Goal: Information Seeking & Learning: Learn about a topic

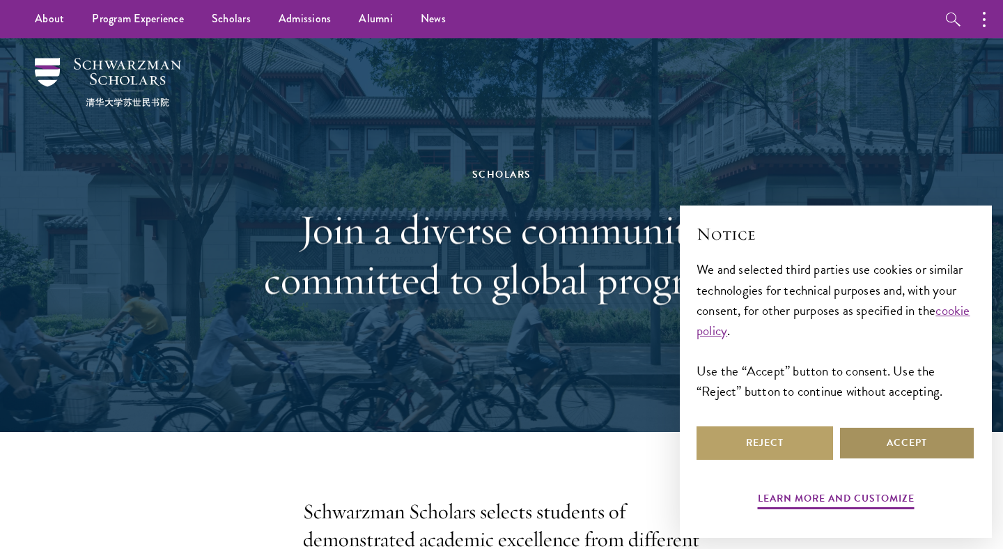
click at [937, 444] on button "Accept" at bounding box center [906, 442] width 136 height 33
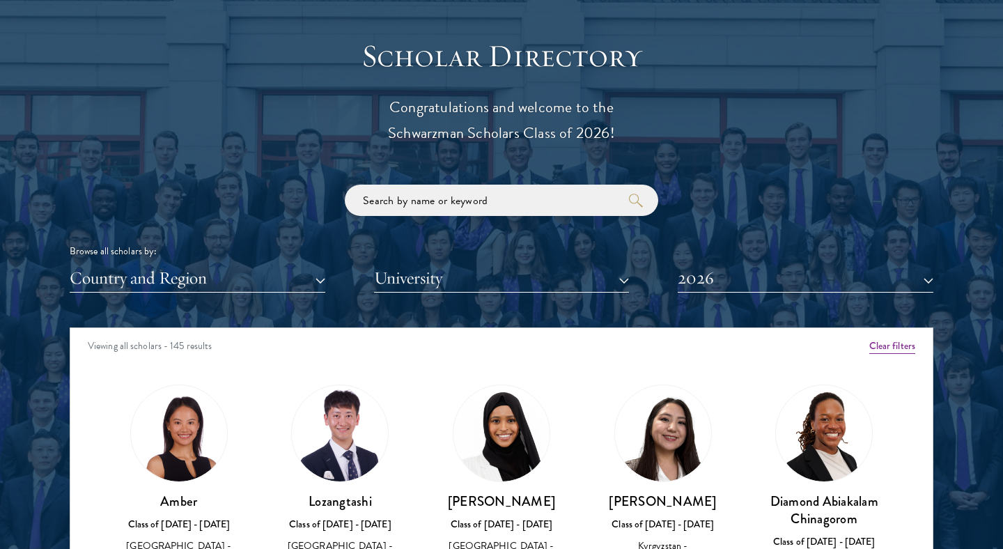
scroll to position [1529, 0]
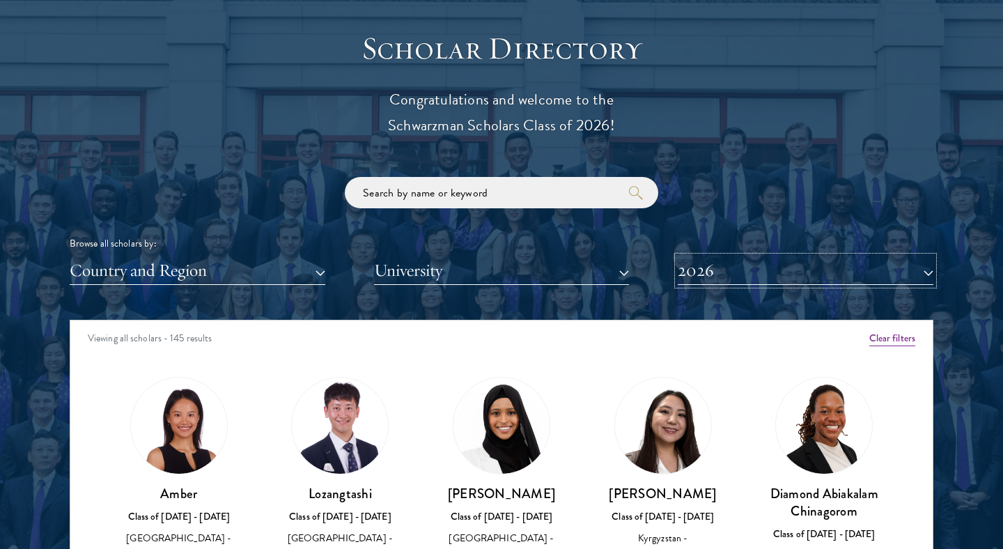
click at [744, 274] on button "2026" at bounding box center [806, 270] width 256 height 29
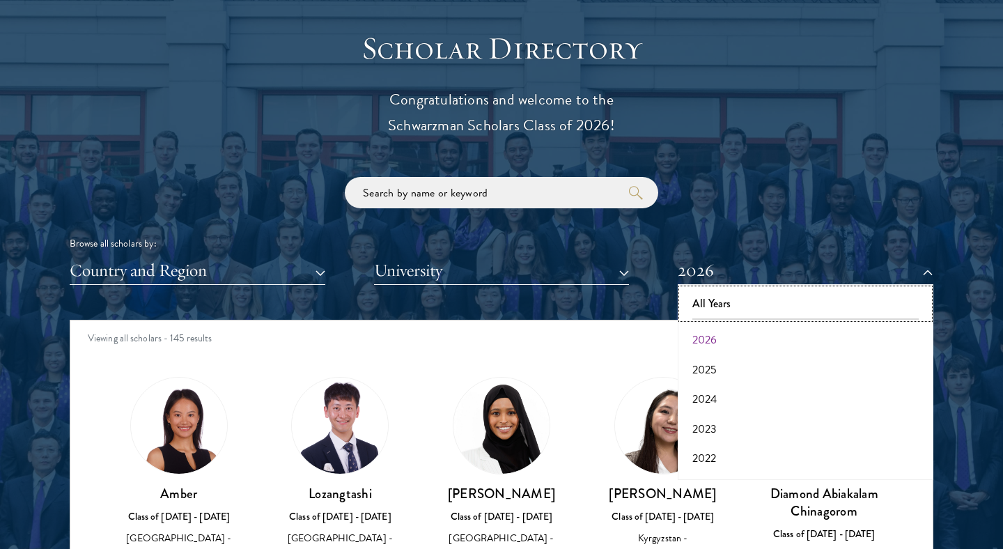
click at [722, 301] on button "All Years" at bounding box center [805, 303] width 247 height 29
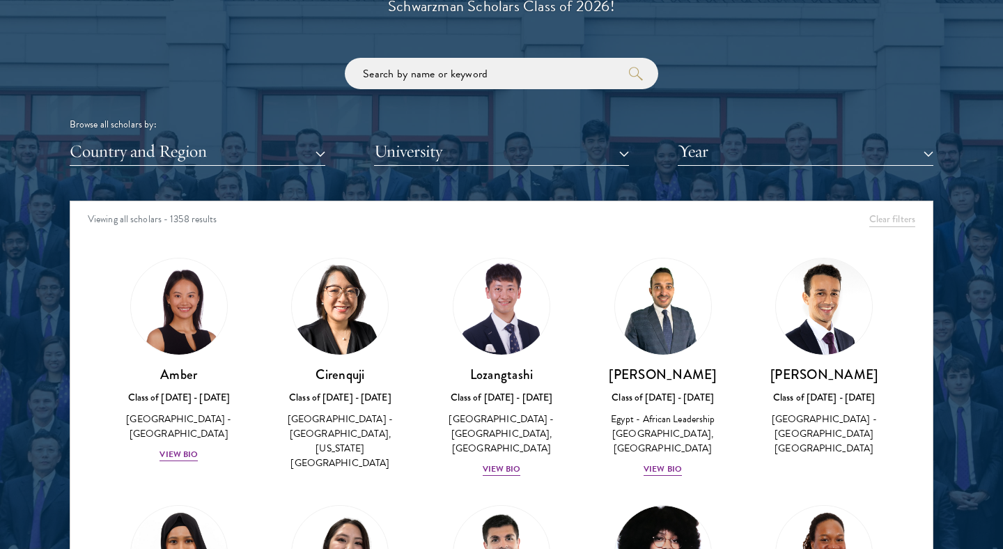
scroll to position [1659, 0]
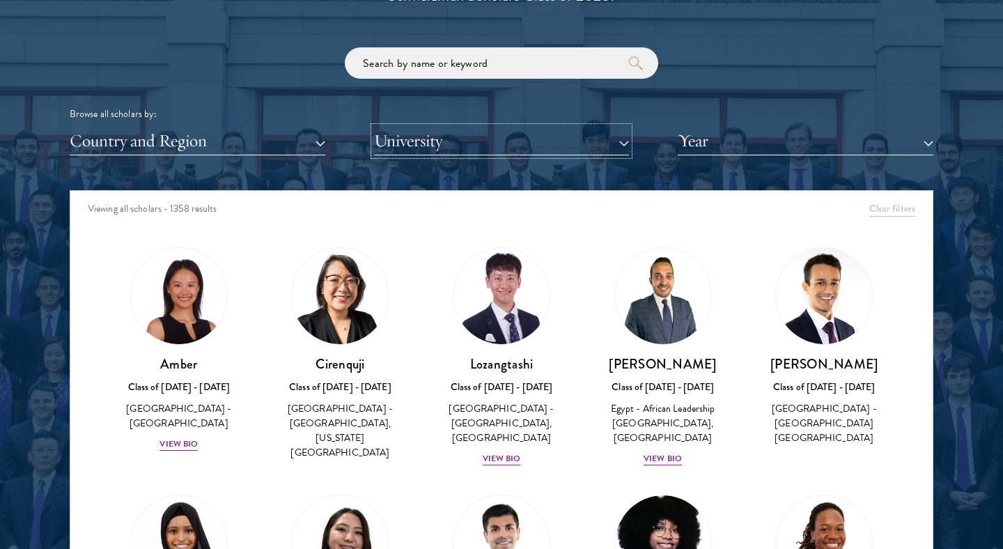
click at [449, 153] on button "University" at bounding box center [502, 141] width 256 height 29
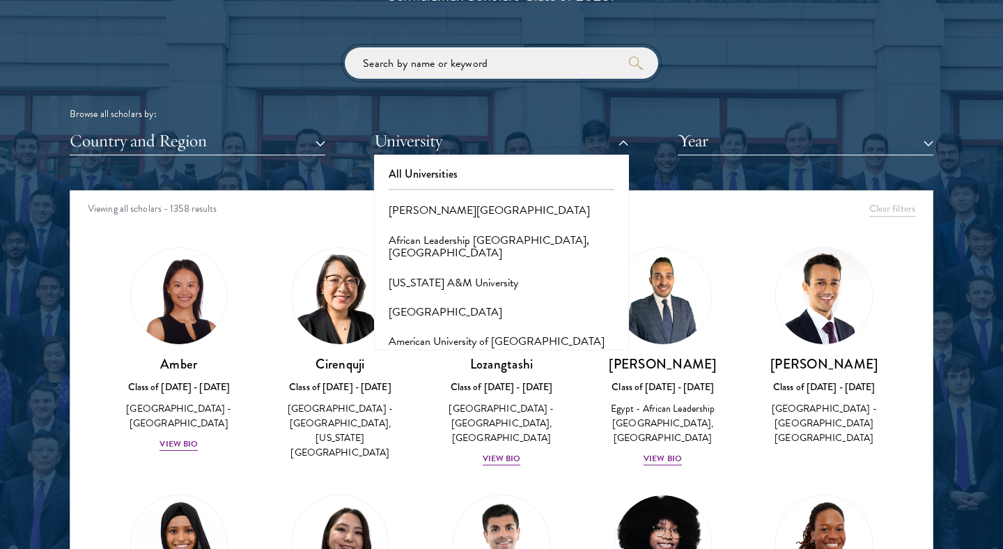
click at [476, 63] on input "search" at bounding box center [501, 62] width 313 height 31
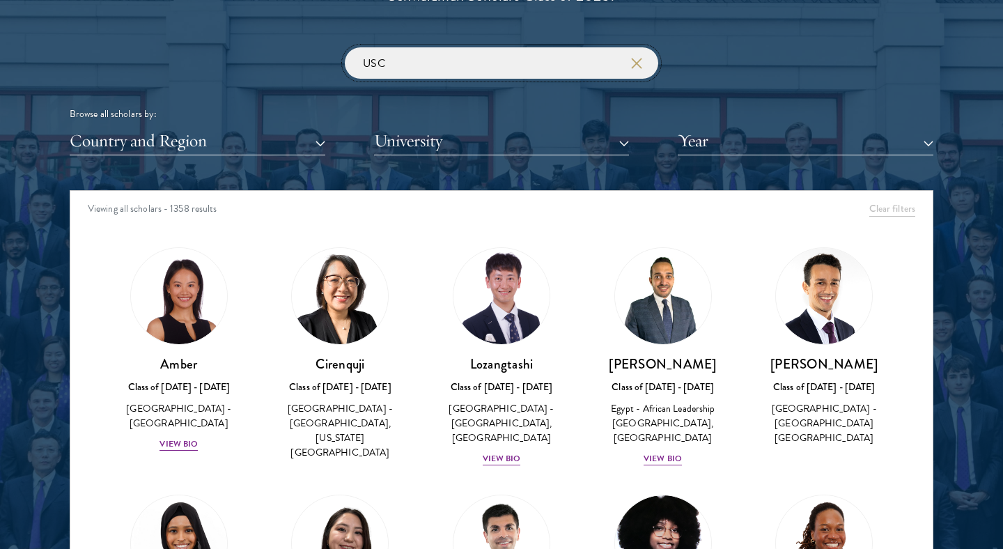
type input "USC"
click button "submit" at bounding box center [0, 0] width 0 height 0
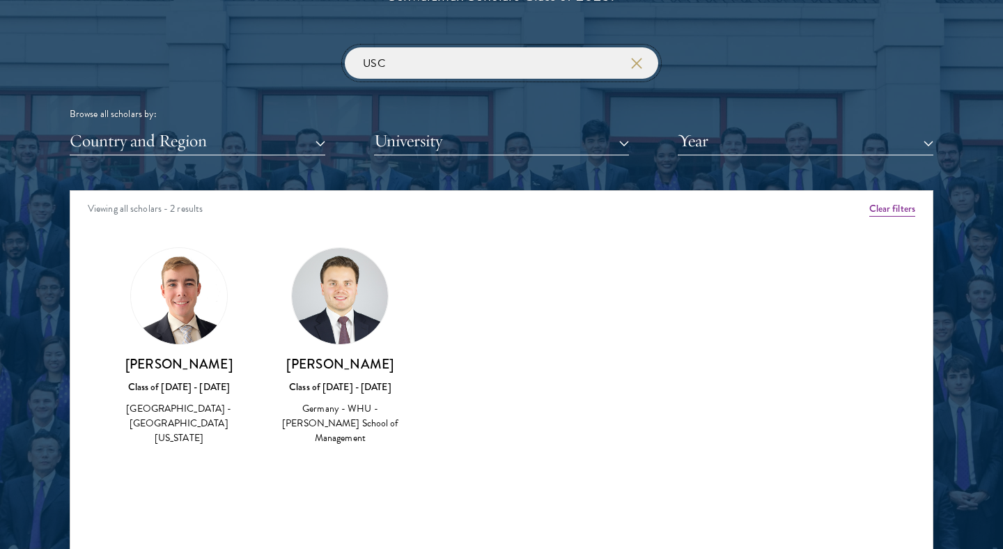
drag, startPoint x: 444, startPoint y: 69, endPoint x: 258, endPoint y: 67, distance: 185.9
click at [258, 67] on div "USC Browse all scholars by: Country and Region All Countries and Regions [GEOGR…" at bounding box center [502, 101] width 864 height 108
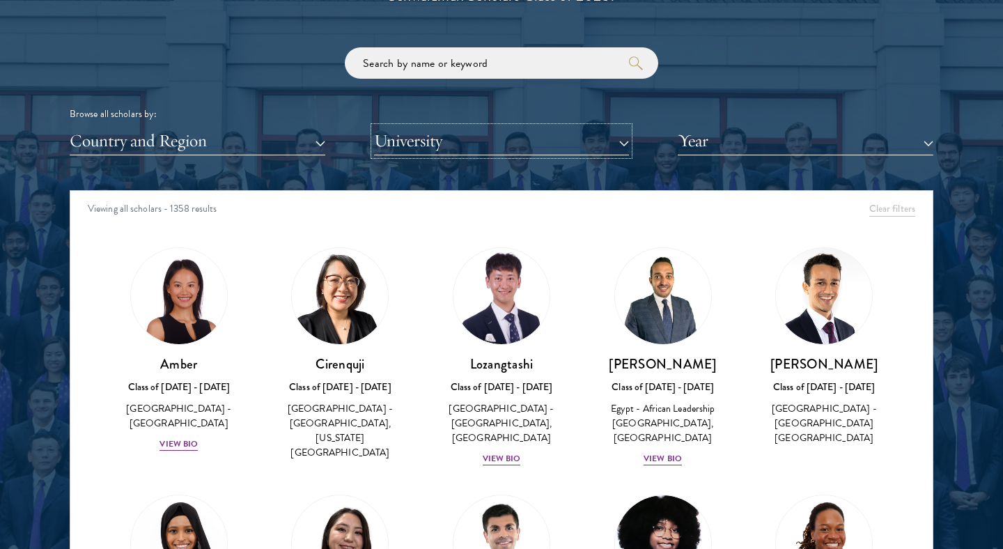
click at [501, 142] on button "University" at bounding box center [502, 141] width 256 height 29
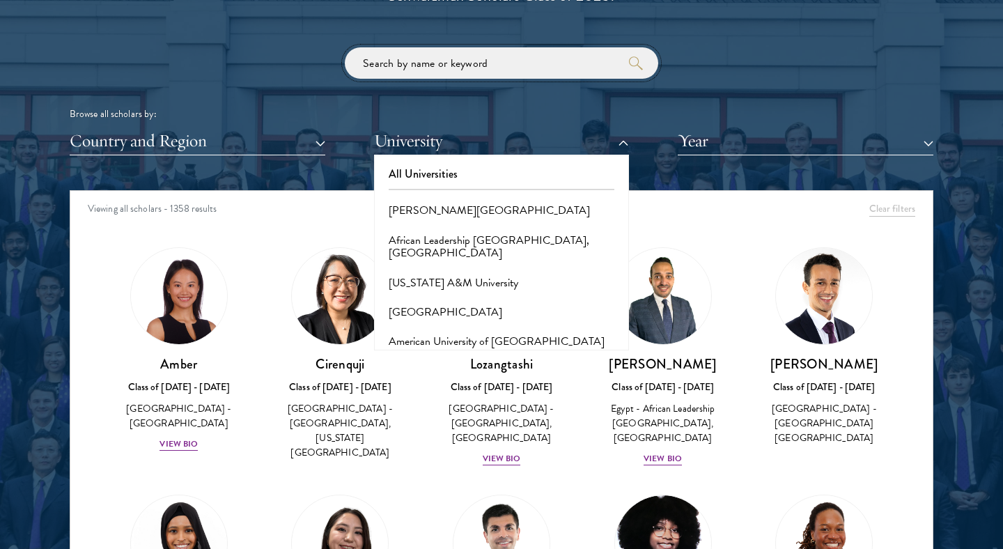
click at [438, 56] on input "search" at bounding box center [501, 62] width 313 height 31
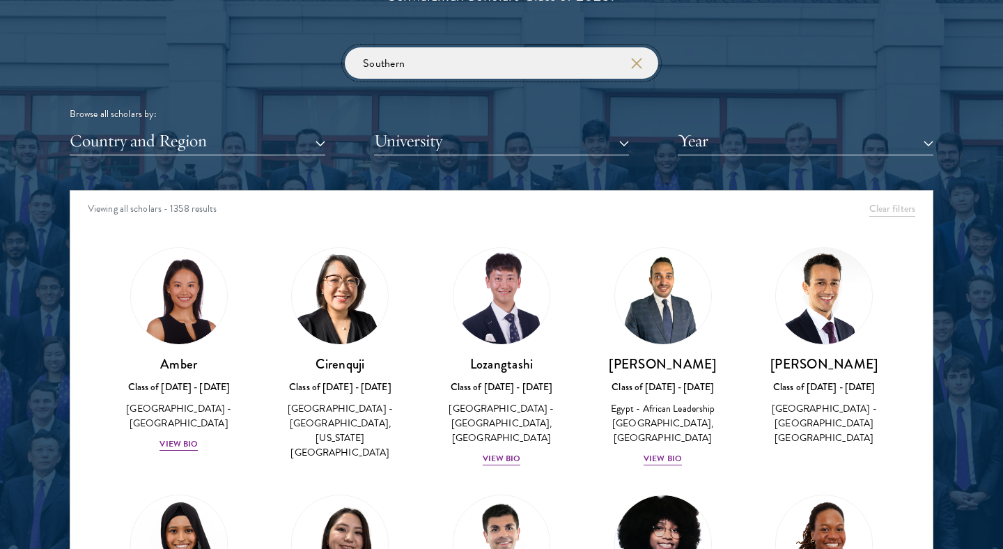
click button "submit" at bounding box center [0, 0] width 0 height 0
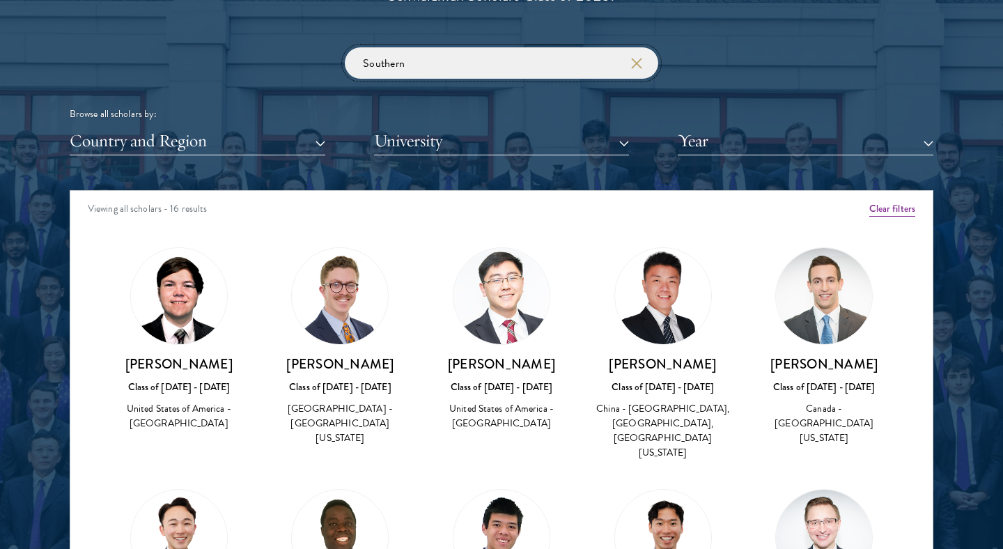
click at [455, 54] on input "Southern" at bounding box center [501, 62] width 313 height 31
click at [438, 63] on input "Southern" at bounding box center [501, 62] width 313 height 31
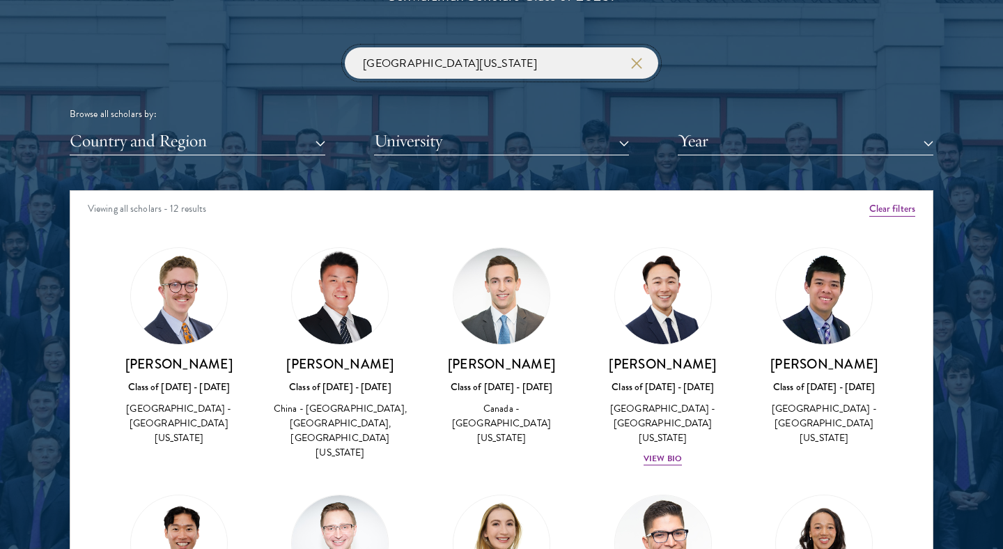
type input "[GEOGRAPHIC_DATA][US_STATE]"
click button "submit" at bounding box center [0, 0] width 0 height 0
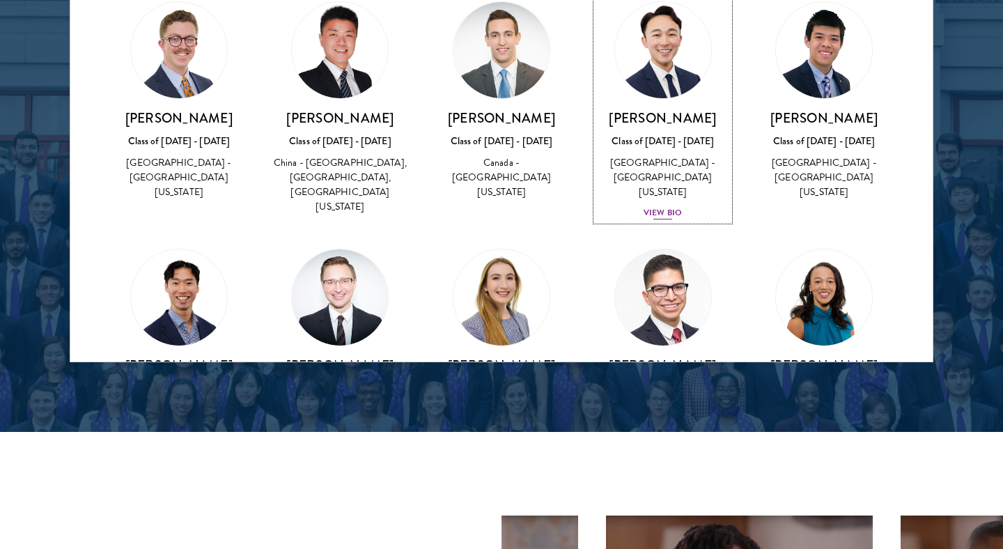
click at [673, 206] on div "View Bio" at bounding box center [662, 212] width 38 height 13
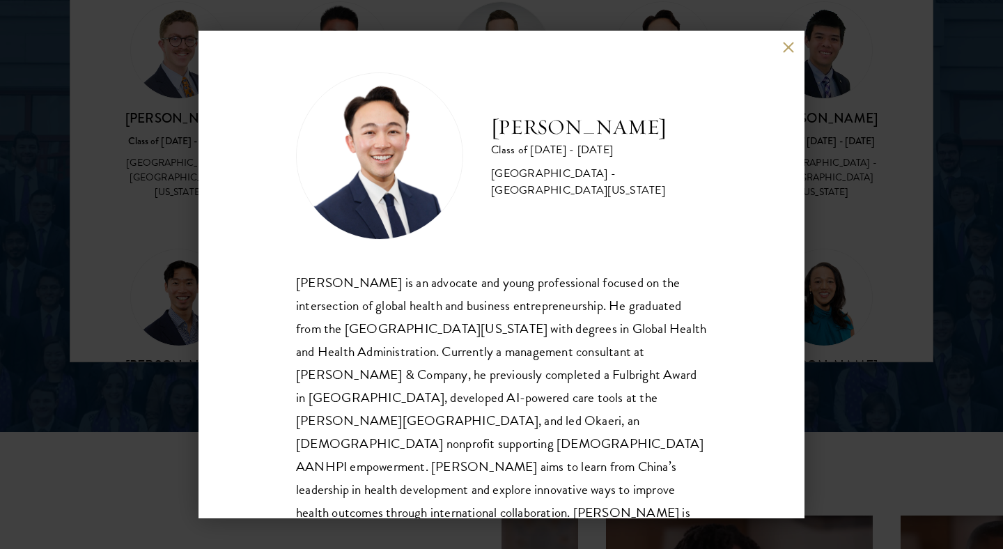
click at [792, 41] on button at bounding box center [788, 47] width 12 height 12
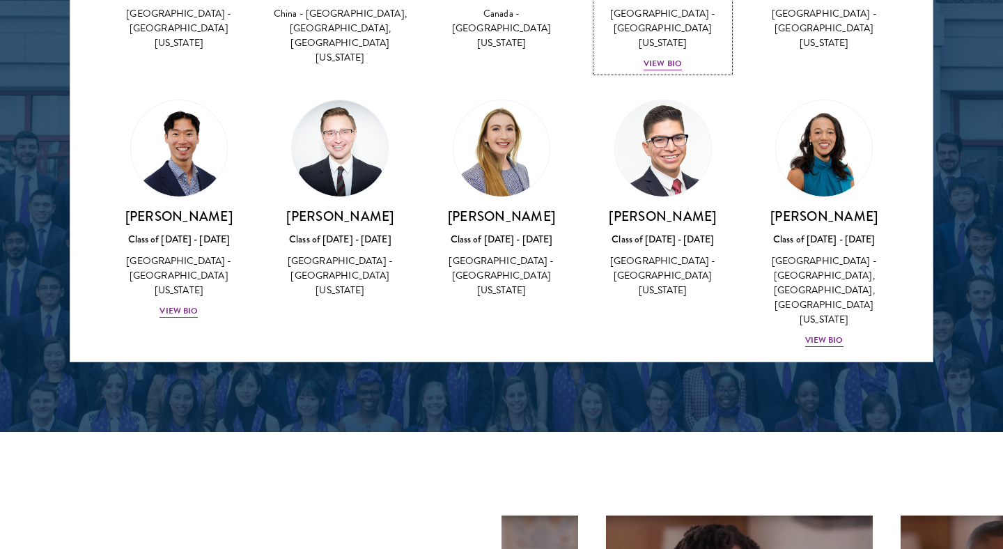
scroll to position [154, 0]
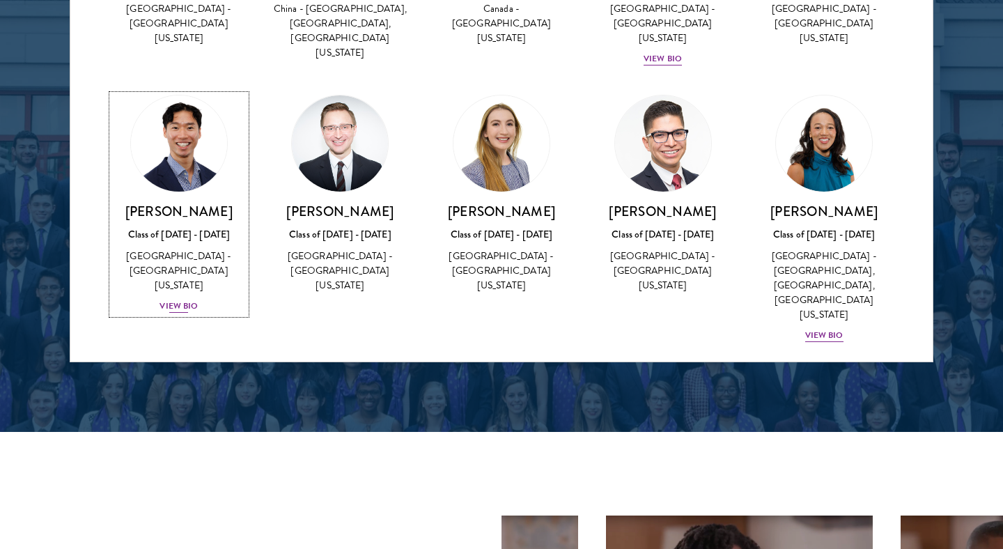
click at [187, 299] on div "View Bio" at bounding box center [178, 305] width 38 height 13
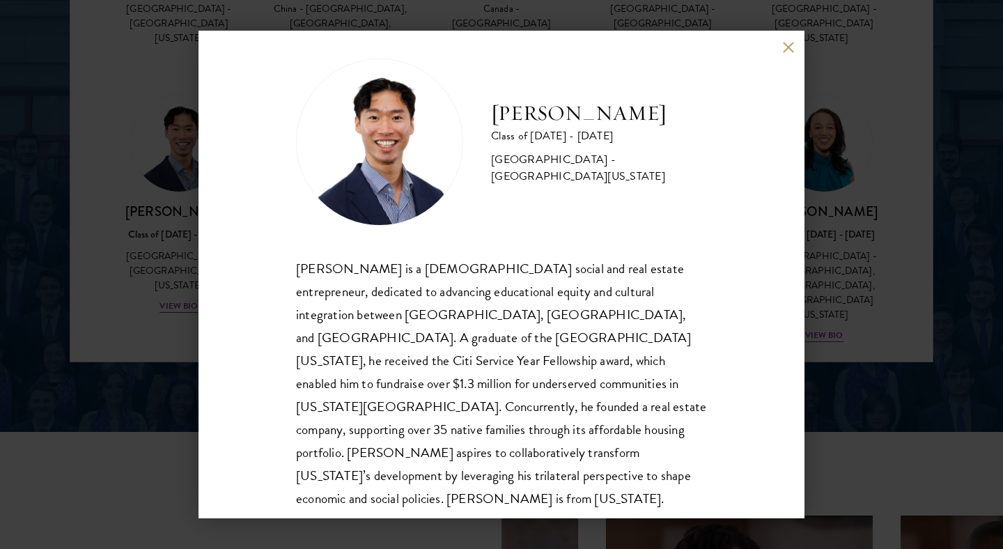
scroll to position [24, 0]
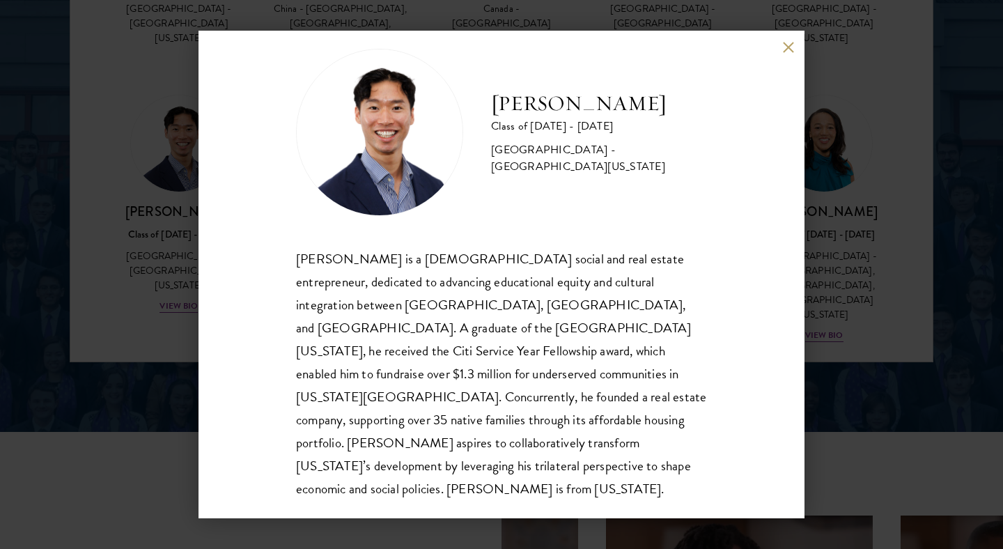
click at [783, 49] on button at bounding box center [788, 47] width 12 height 12
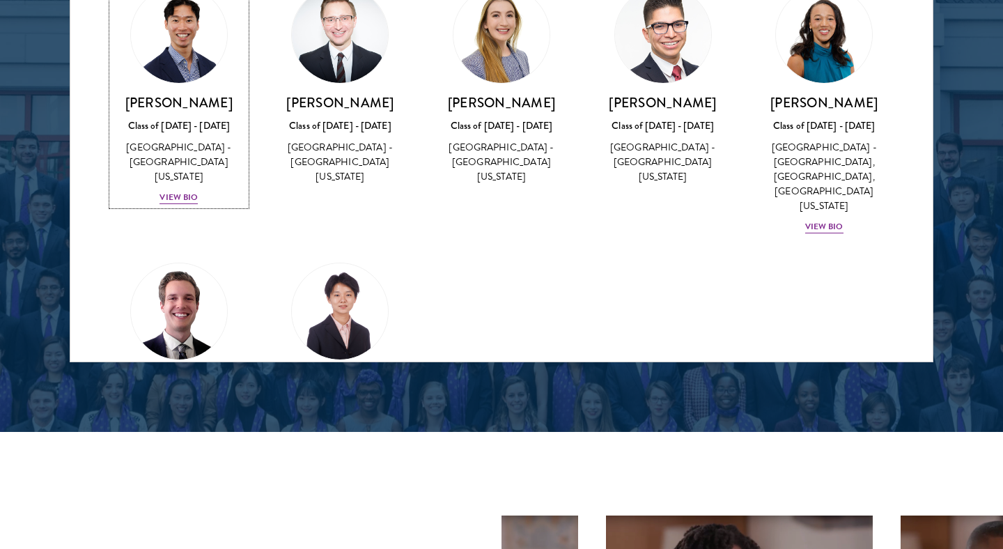
scroll to position [262, 0]
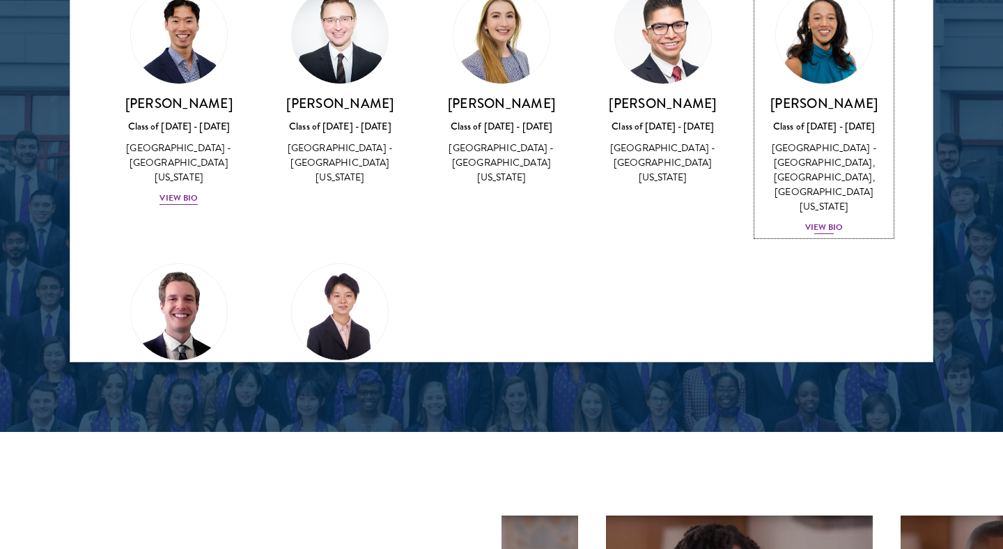
click at [829, 222] on div "View Bio" at bounding box center [824, 227] width 38 height 13
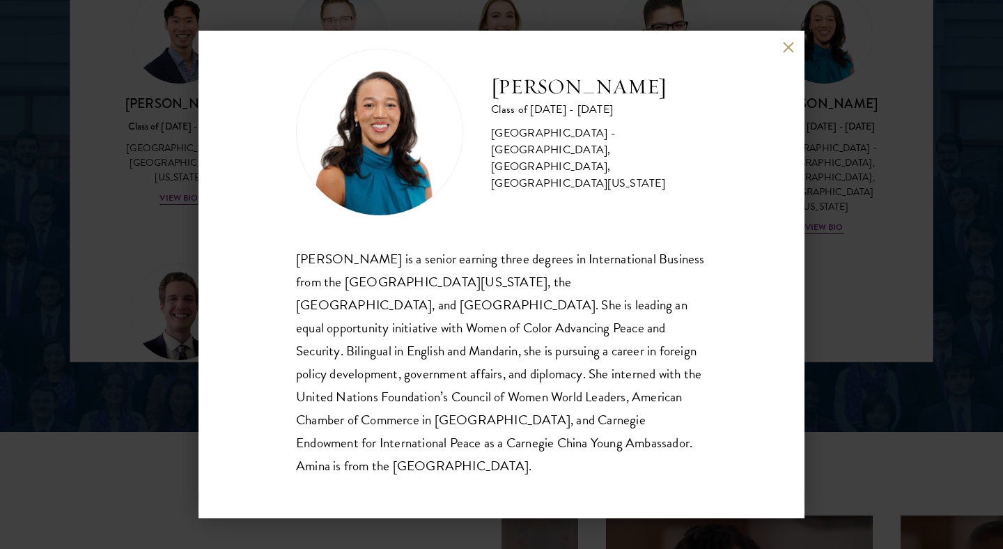
scroll to position [24, 0]
click at [780, 51] on div "[PERSON_NAME] Class of [DATE] - [DATE] [GEOGRAPHIC_DATA] - [GEOGRAPHIC_DATA], […" at bounding box center [501, 274] width 606 height 487
click at [785, 44] on button at bounding box center [788, 47] width 12 height 12
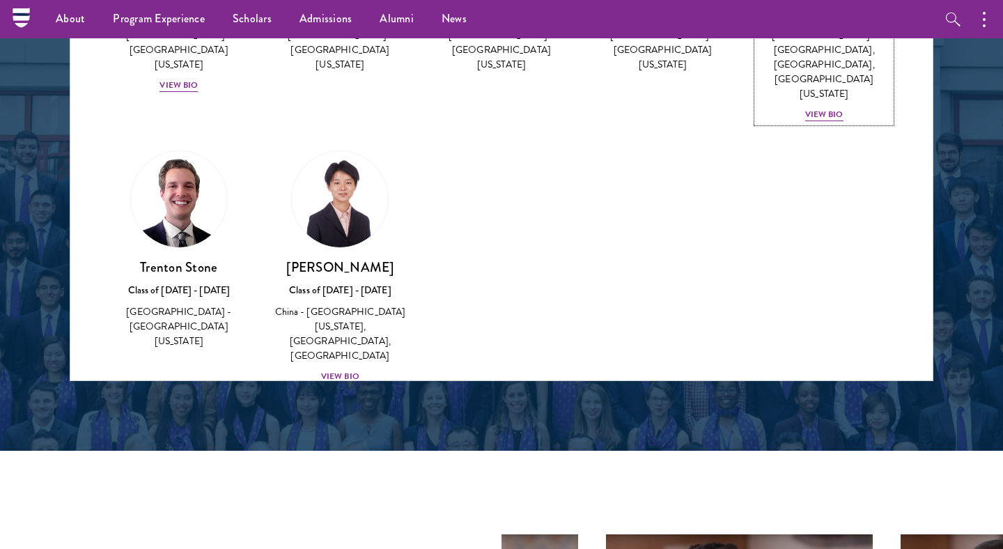
scroll to position [434, 0]
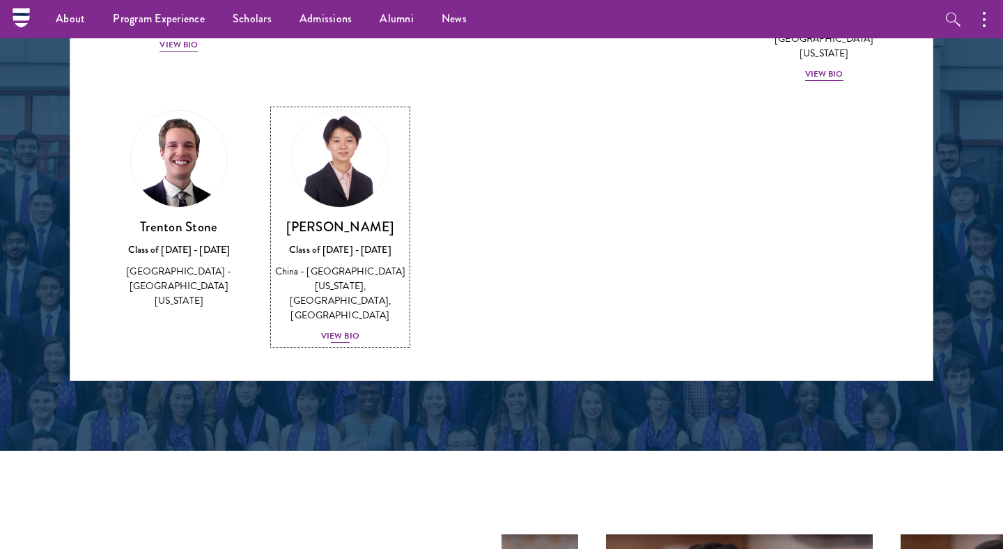
click at [348, 329] on div "View Bio" at bounding box center [340, 335] width 38 height 13
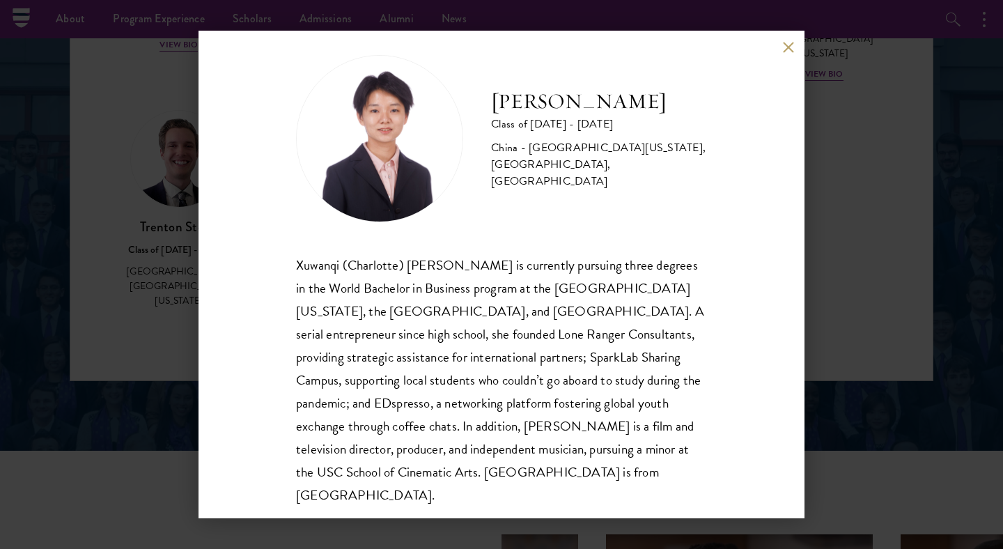
scroll to position [24, 0]
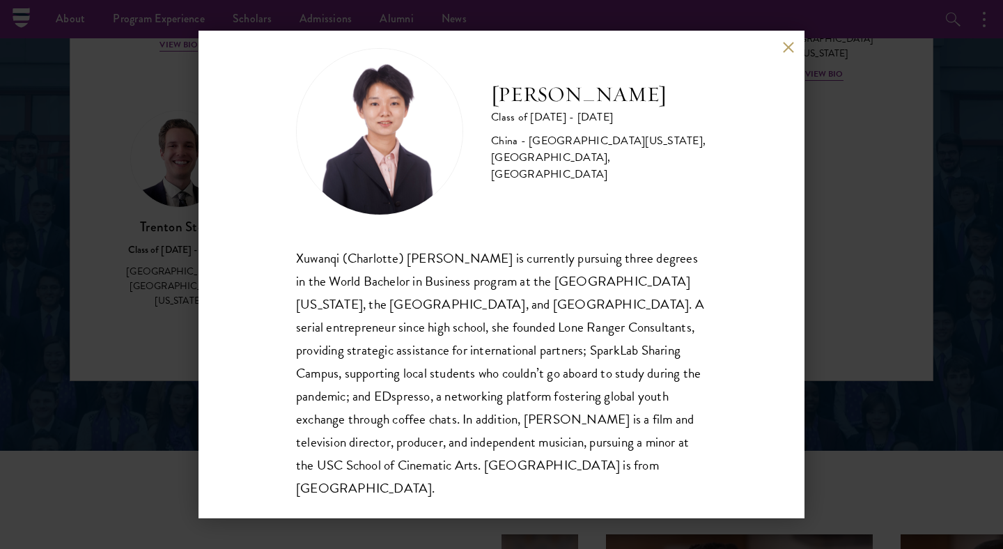
click at [783, 46] on button at bounding box center [788, 47] width 12 height 12
